Goal: Task Accomplishment & Management: Manage account settings

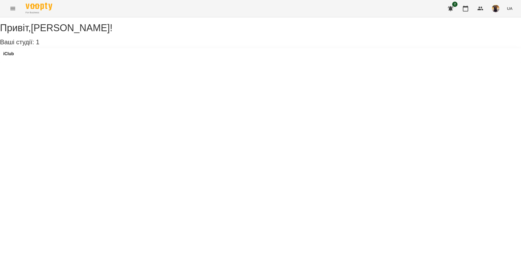
click at [13, 7] on icon "Menu" at bounding box center [13, 8] width 6 height 6
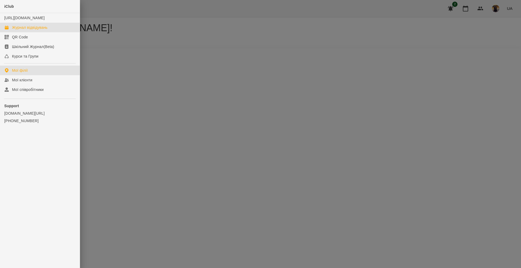
click at [26, 30] on div "Журнал відвідувань" at bounding box center [29, 27] width 35 height 5
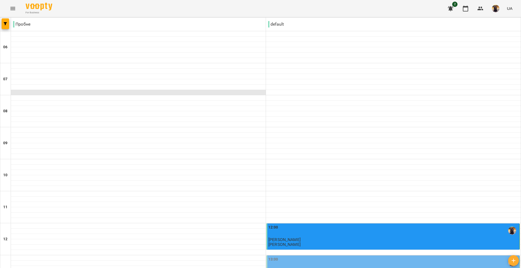
scroll to position [131, 0]
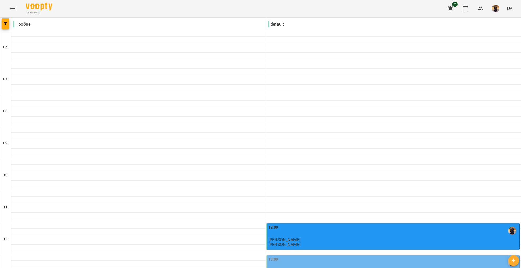
click at [294, 256] on div "13:00" at bounding box center [393, 262] width 250 height 12
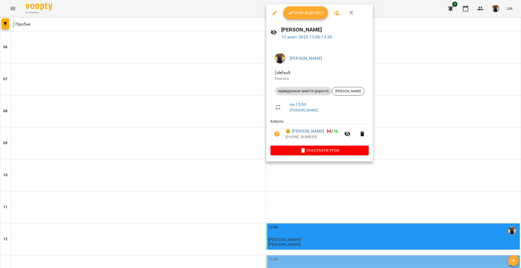
click at [302, 16] on button "Урок відбувся" at bounding box center [305, 12] width 45 height 13
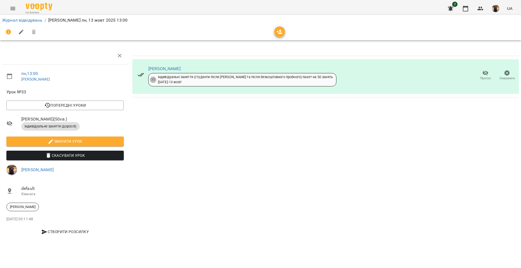
click at [484, 73] on icon "button" at bounding box center [485, 73] width 6 height 6
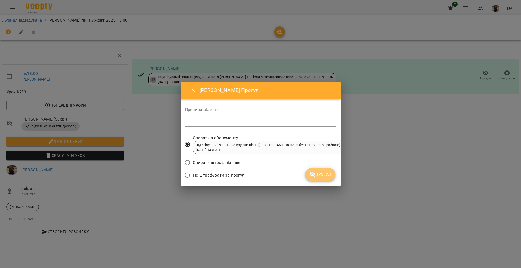
click at [312, 175] on icon "submit" at bounding box center [312, 174] width 6 height 6
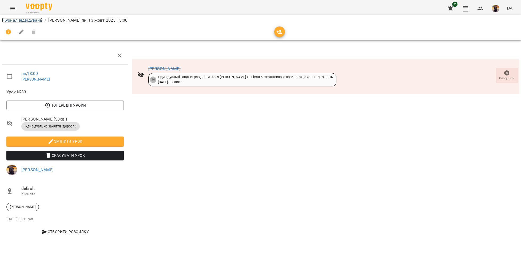
click at [24, 22] on link "Журнал відвідувань" at bounding box center [22, 20] width 40 height 5
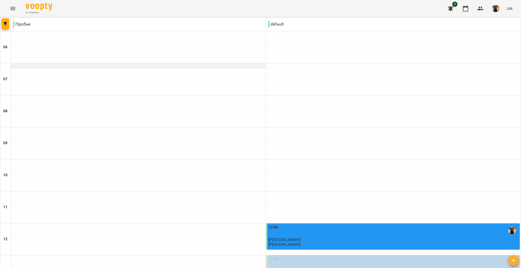
scroll to position [117, 0]
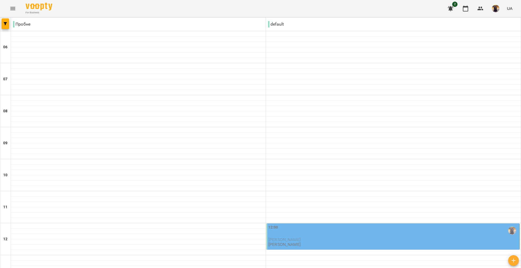
scroll to position [0, 0]
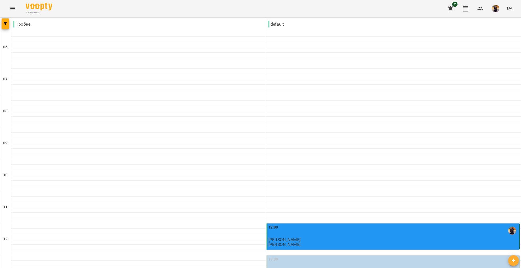
scroll to position [82, 0]
type input "**********"
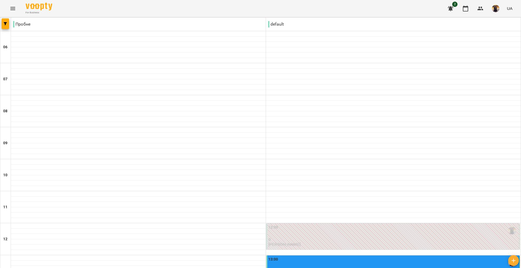
scroll to position [189, 0]
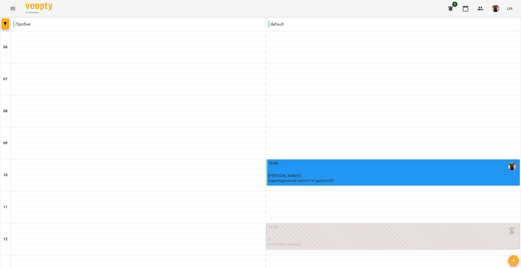
scroll to position [267, 0]
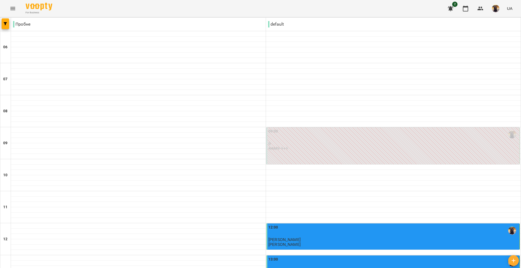
scroll to position [121, 0]
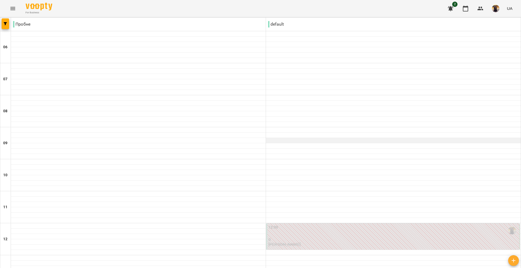
scroll to position [219, 0]
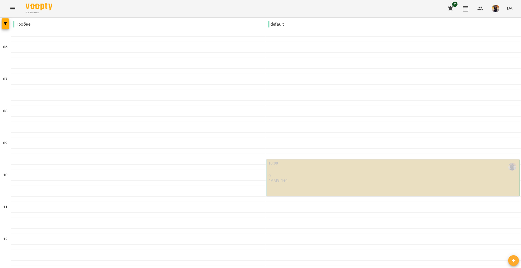
scroll to position [0, 0]
type input "**********"
